Goal: Use online tool/utility: Utilize a website feature to perform a specific function

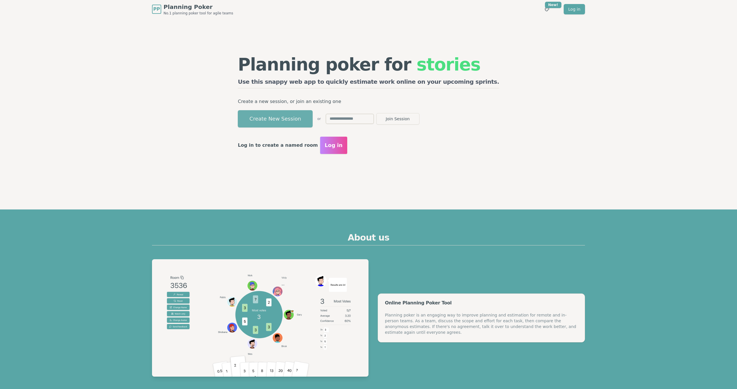
click at [300, 117] on button "Create New Session" at bounding box center [275, 118] width 75 height 17
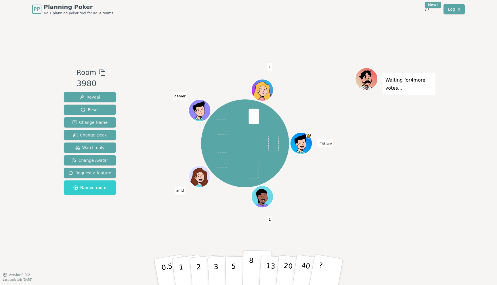
click at [256, 267] on button "8" at bounding box center [258, 273] width 30 height 44
click at [269, 266] on p "13" at bounding box center [270, 272] width 11 height 32
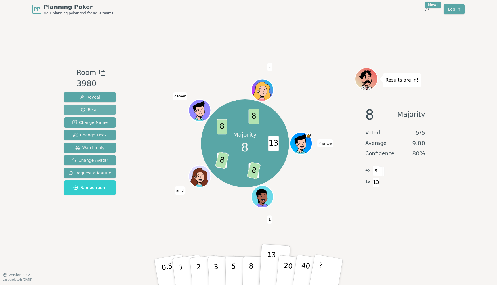
click at [88, 108] on span "Reset" at bounding box center [90, 110] width 18 height 6
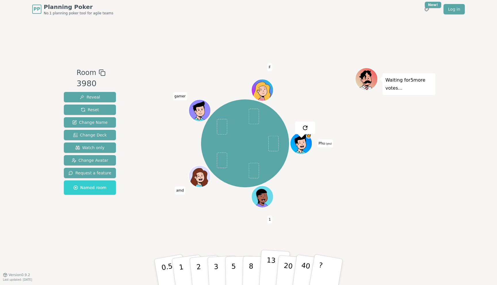
click at [269, 274] on p "13" at bounding box center [270, 272] width 11 height 32
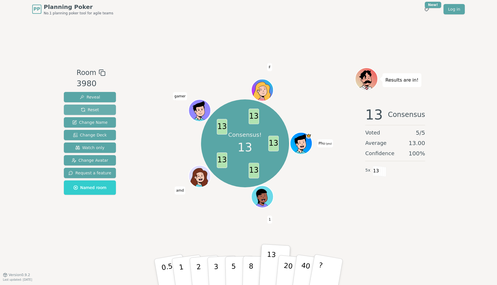
click at [92, 108] on span "Reset" at bounding box center [90, 110] width 18 height 6
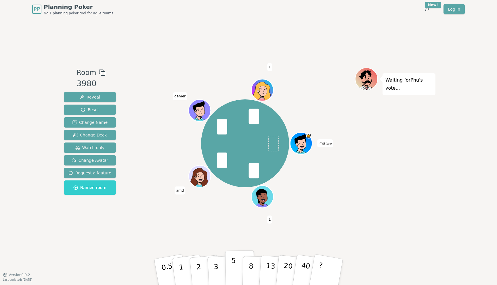
click at [237, 261] on button "5" at bounding box center [240, 273] width 30 height 44
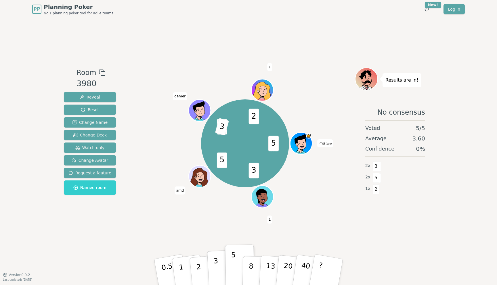
click at [214, 266] on p "3" at bounding box center [217, 272] width 6 height 31
